Goal: Information Seeking & Learning: Compare options

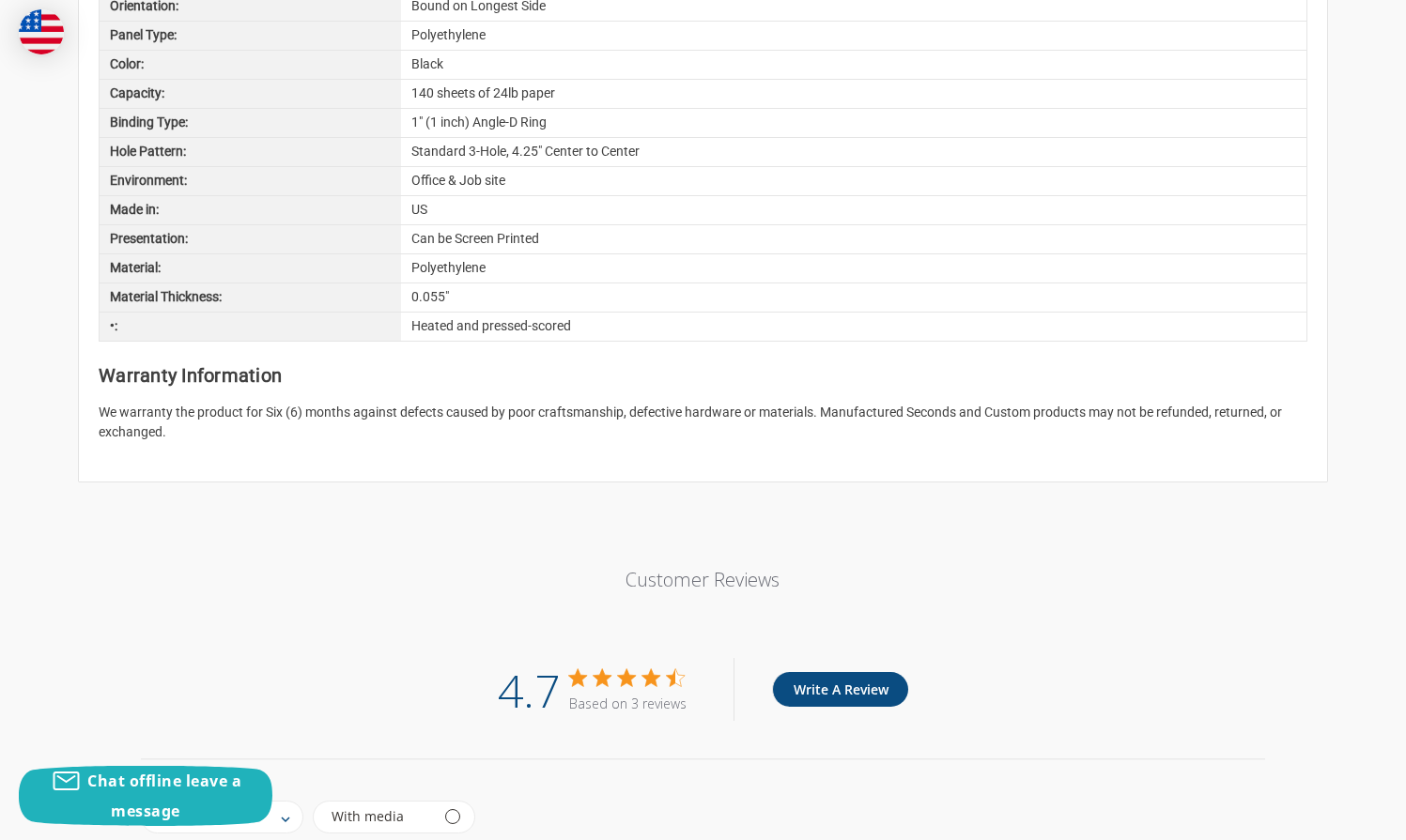
scroll to position [2521, 0]
